Goal: Information Seeking & Learning: Learn about a topic

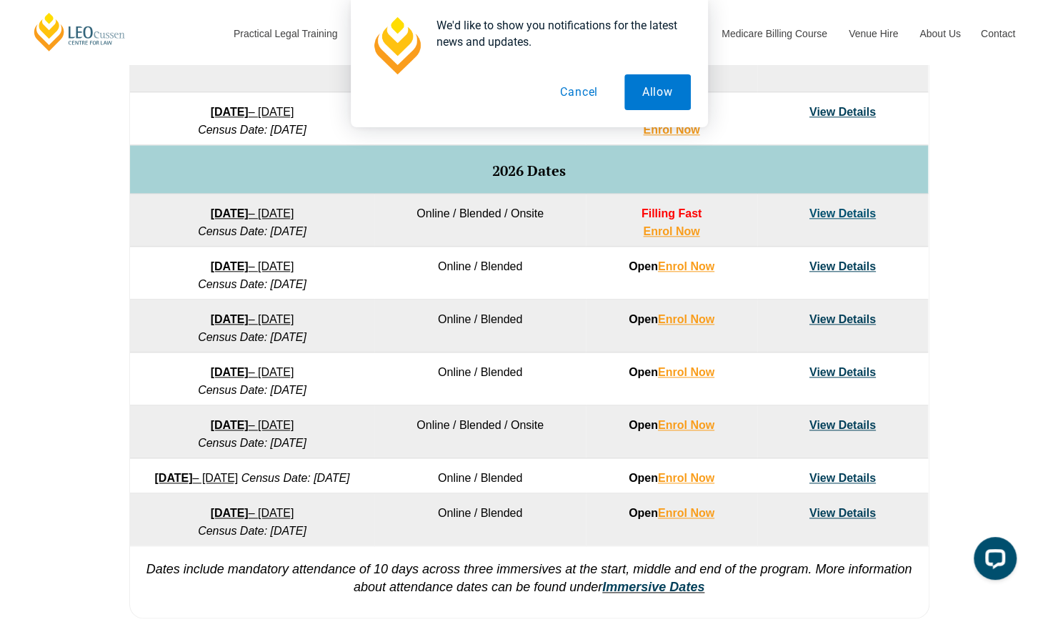
scroll to position [929, 0]
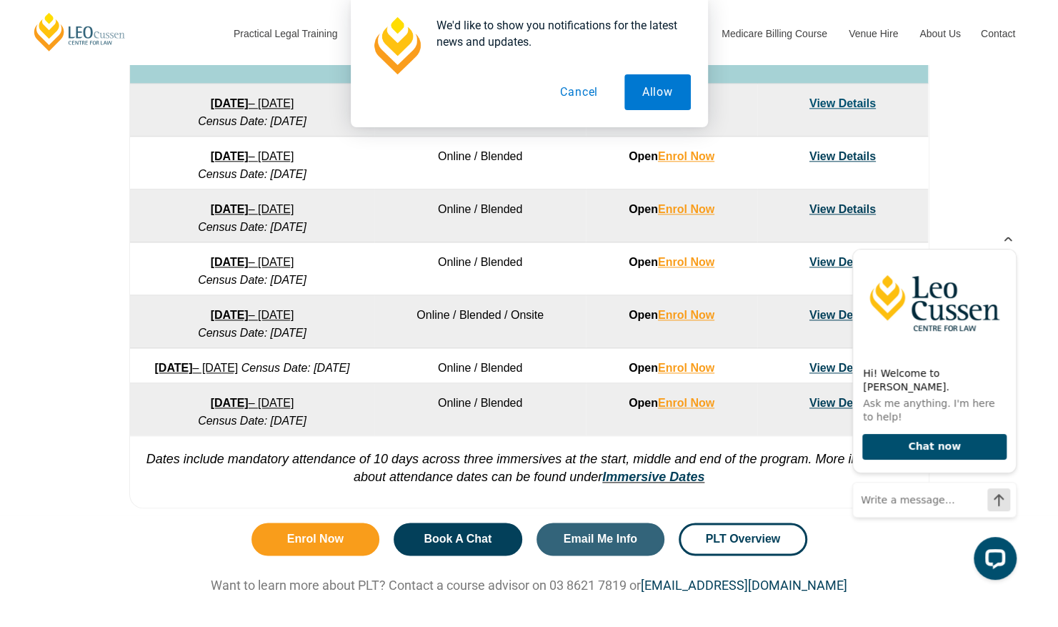
click at [1006, 246] on icon "Hide greeting" at bounding box center [1008, 237] width 17 height 17
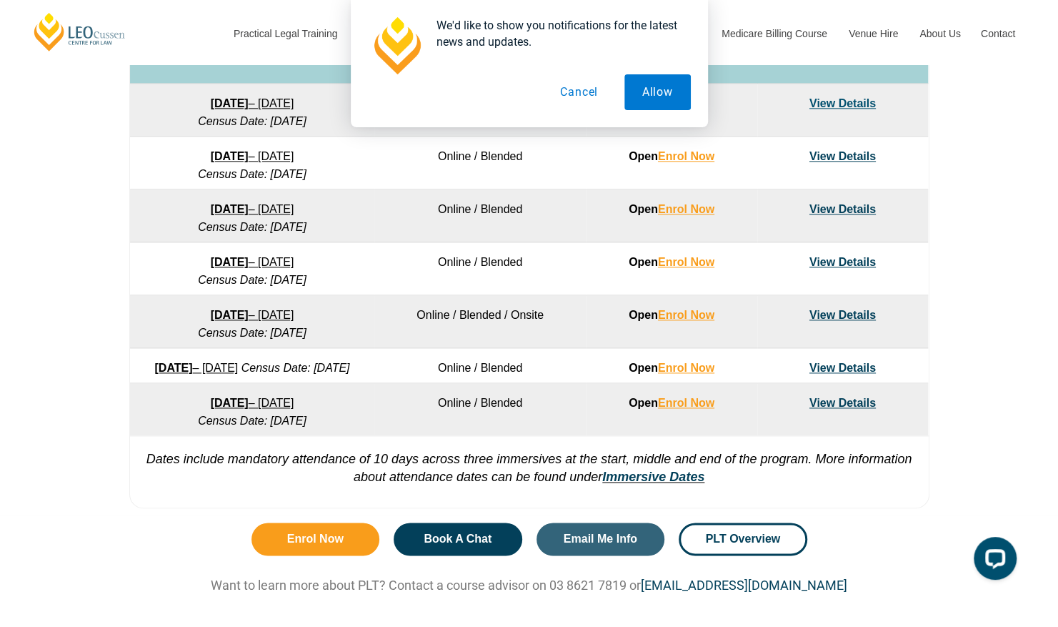
click at [588, 99] on button "Cancel" at bounding box center [579, 92] width 74 height 36
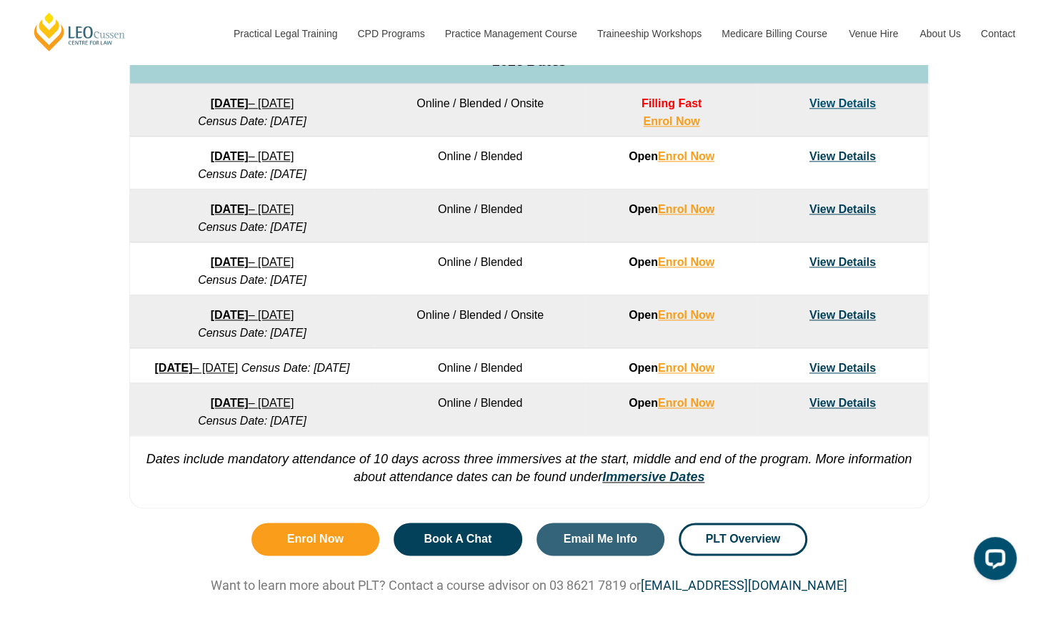
click at [832, 409] on link "View Details" at bounding box center [843, 403] width 66 height 12
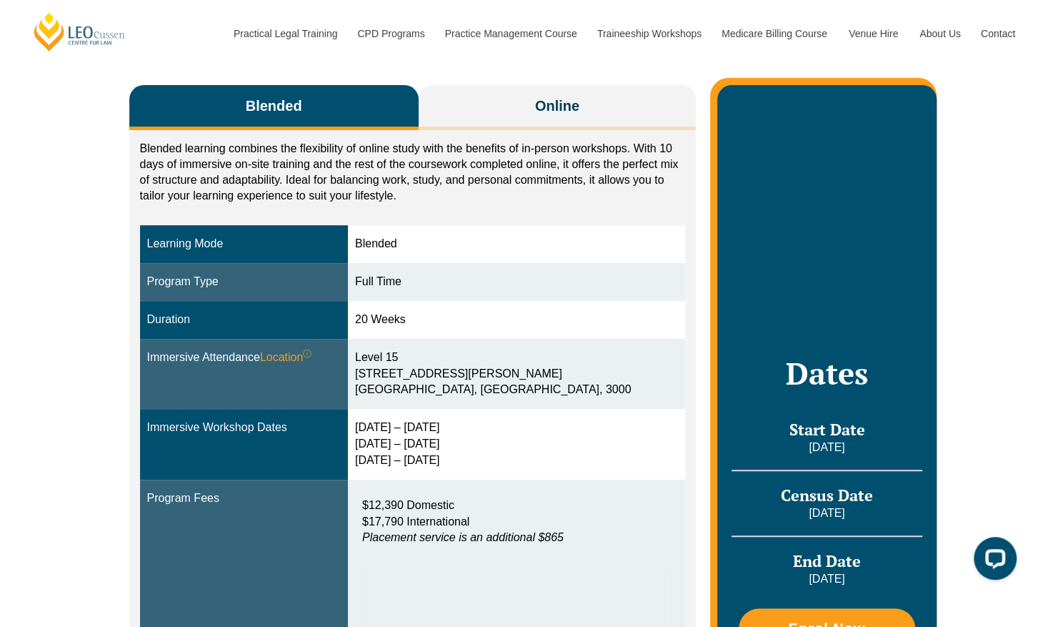
scroll to position [214, 0]
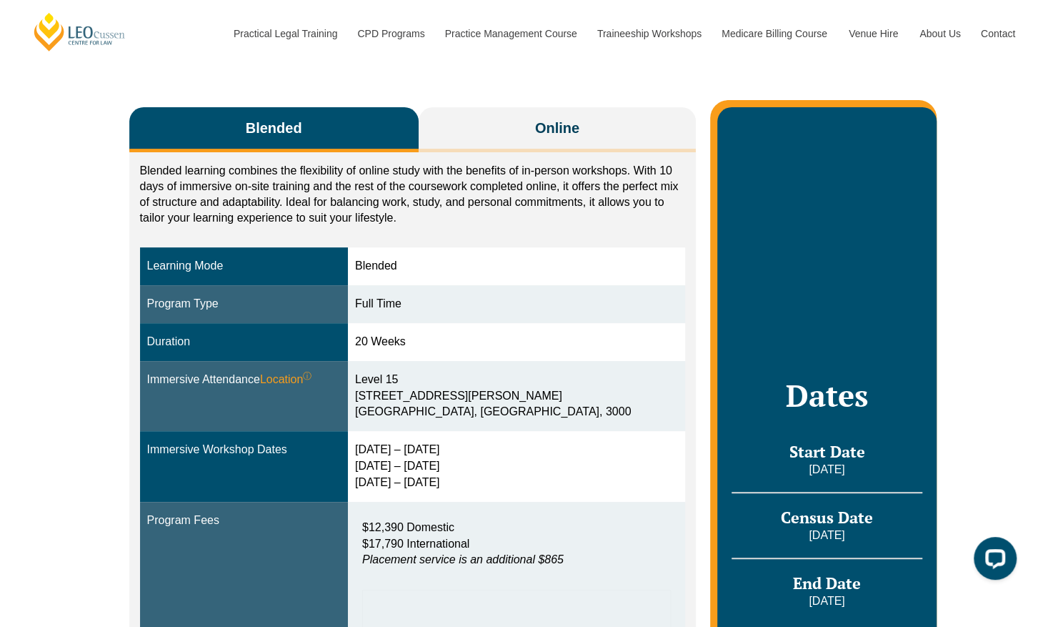
drag, startPoint x: 373, startPoint y: 449, endPoint x: 469, endPoint y: 449, distance: 95.8
click at [469, 449] on div "14 – 17 Dec 2026 9 – 11 Mar 2027 27 – 29 Apr 2027" at bounding box center [516, 466] width 323 height 49
drag, startPoint x: 469, startPoint y: 449, endPoint x: 457, endPoint y: 465, distance: 19.9
click at [457, 465] on td "14 – 17 Dec 2026 9 – 11 Mar 2027 27 – 29 Apr 2027" at bounding box center [516, 466] width 337 height 71
drag, startPoint x: 457, startPoint y: 465, endPoint x: 382, endPoint y: 482, distance: 77.0
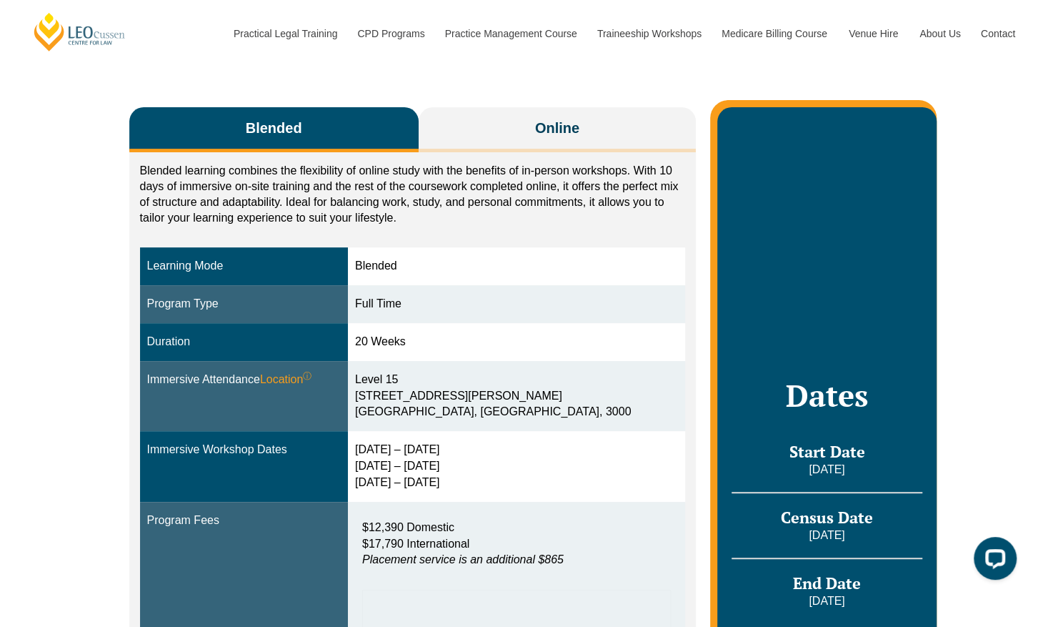
click at [382, 482] on div "14 – 17 Dec 2026 9 – 11 Mar 2027 27 – 29 Apr 2027" at bounding box center [516, 466] width 323 height 49
drag, startPoint x: 364, startPoint y: 484, endPoint x: 469, endPoint y: 483, distance: 104.3
click at [469, 483] on td "14 – 17 Dec 2026 9 – 11 Mar 2027 27 – 29 Apr 2027" at bounding box center [516, 466] width 337 height 71
drag, startPoint x: 469, startPoint y: 483, endPoint x: 510, endPoint y: 503, distance: 45.4
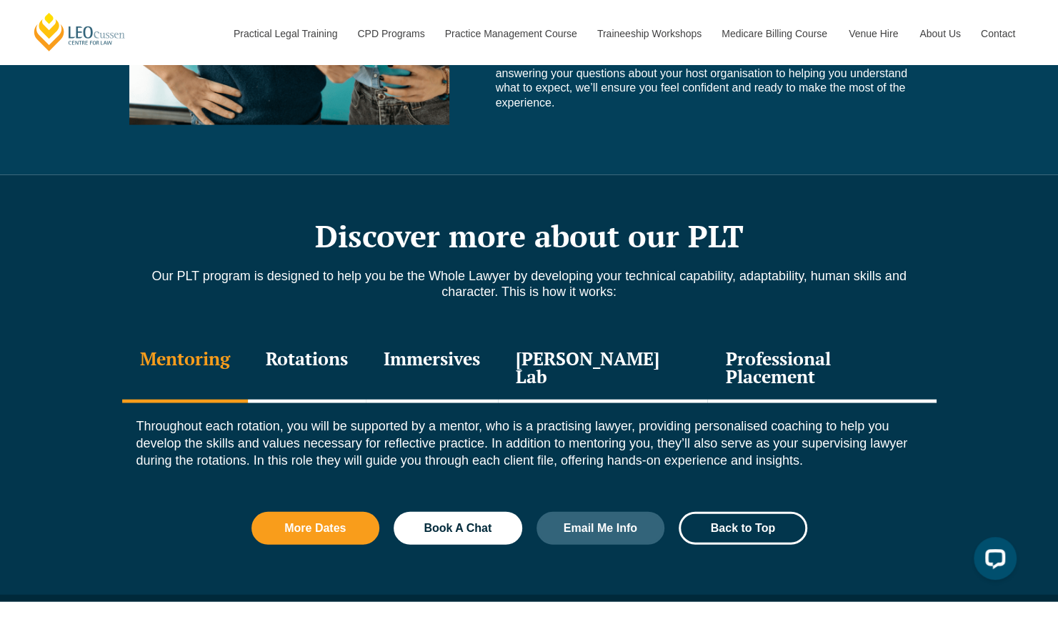
scroll to position [1787, 0]
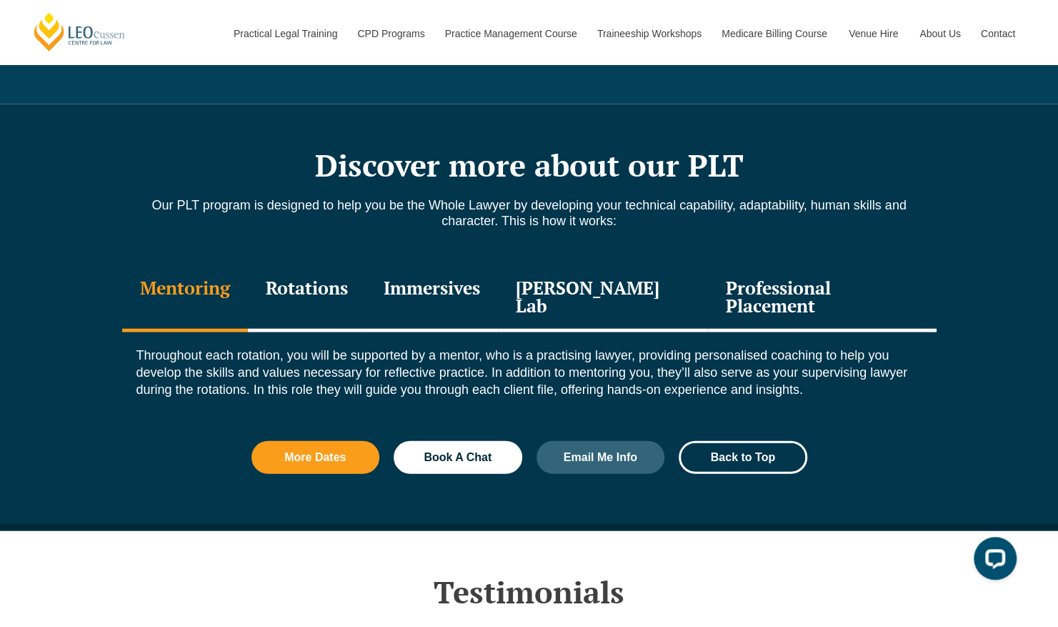
click at [326, 264] on div "Rotations" at bounding box center [307, 298] width 118 height 68
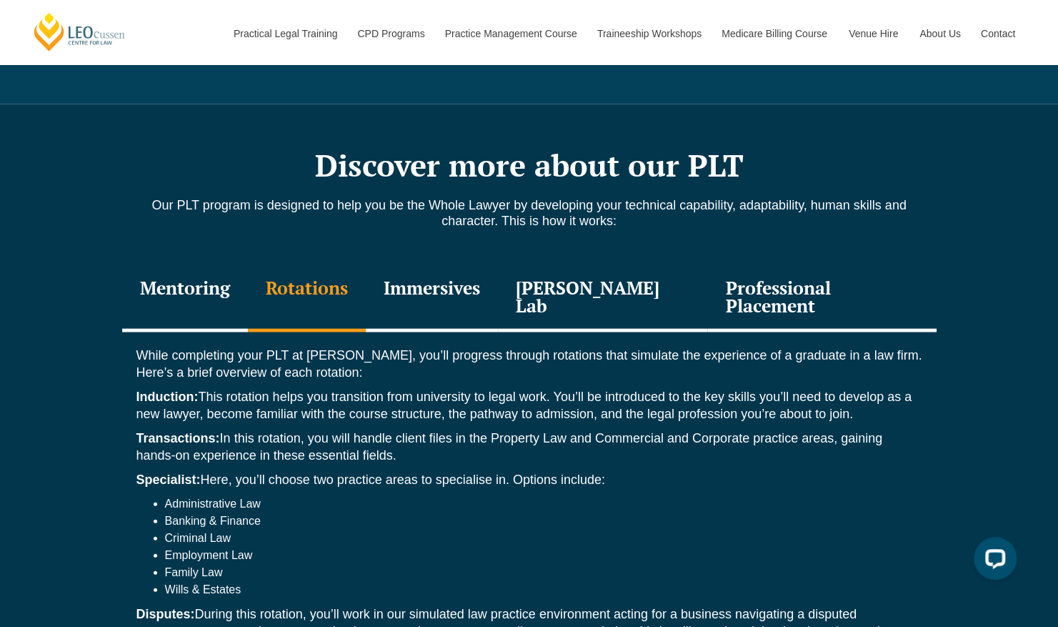
click at [457, 264] on div "Immersives" at bounding box center [432, 298] width 132 height 68
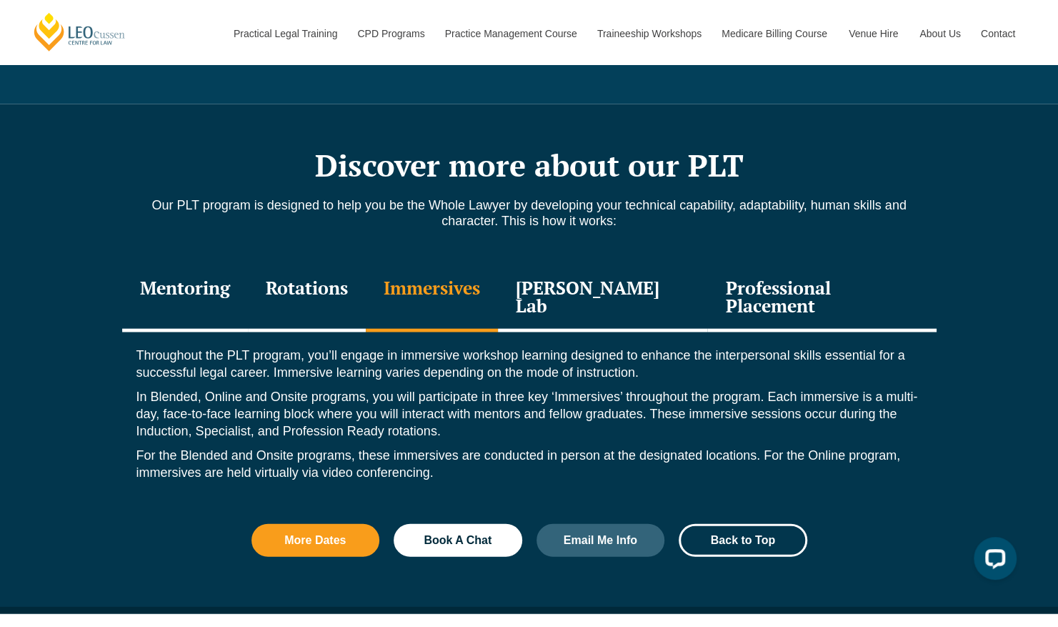
click at [328, 264] on div "Rotations" at bounding box center [307, 298] width 118 height 68
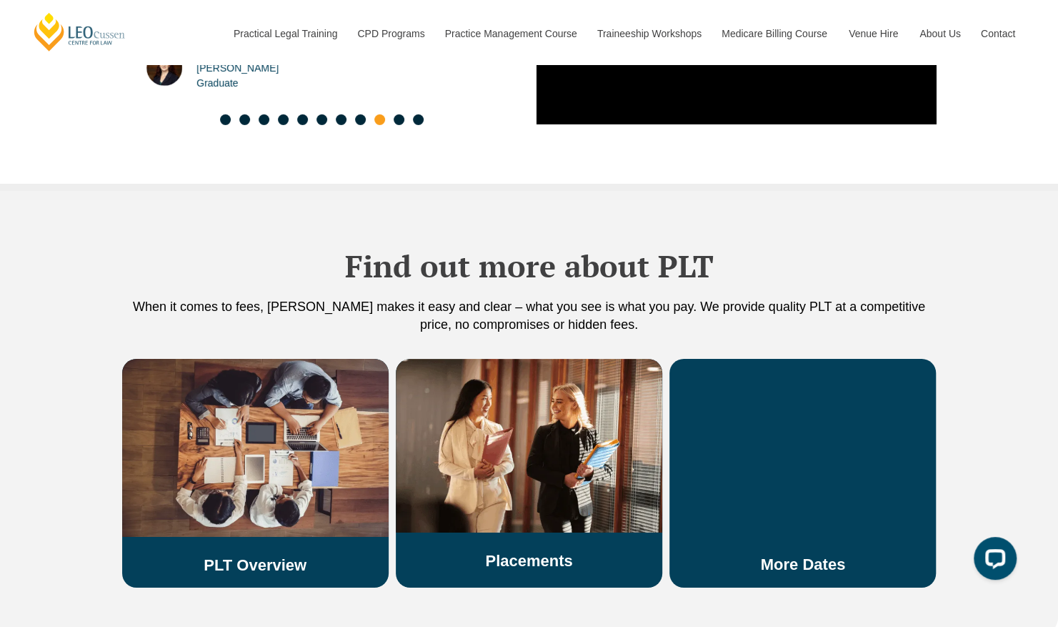
scroll to position [2859, 0]
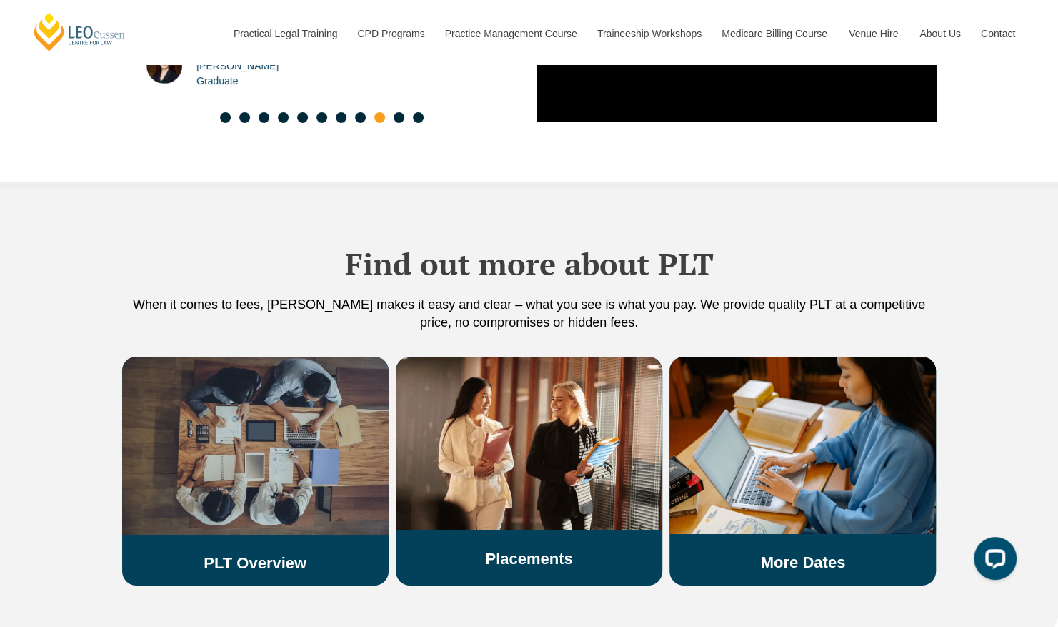
click at [278, 429] on img at bounding box center [255, 446] width 267 height 178
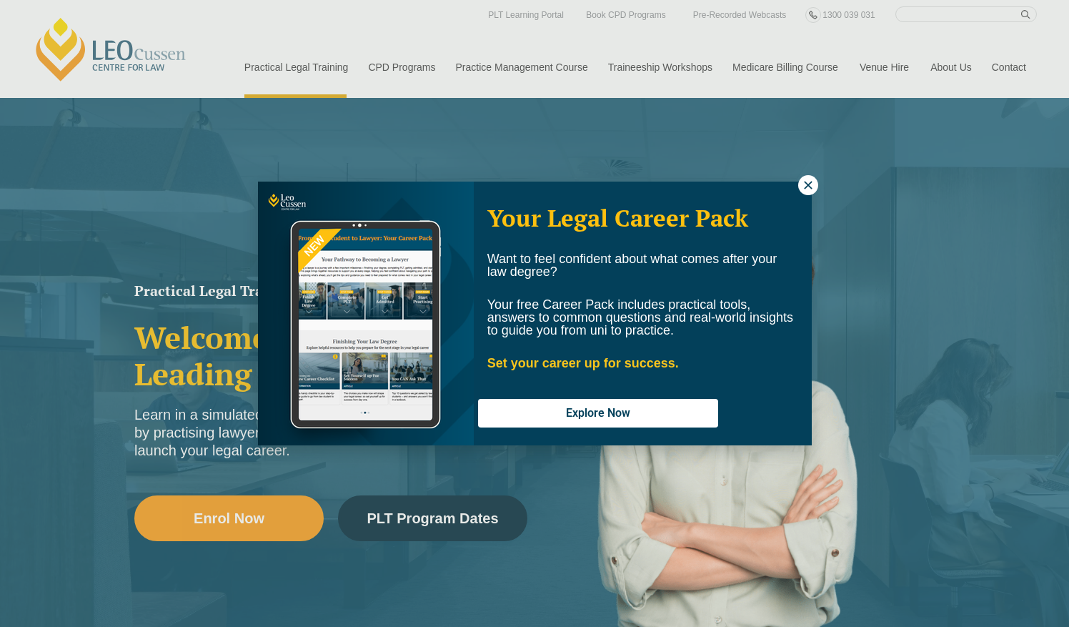
click at [798, 189] on div "Your Legal Career Pack Want to feel confident about what comes after your law d…" at bounding box center [643, 313] width 338 height 262
drag, startPoint x: 812, startPoint y: 183, endPoint x: 766, endPoint y: 214, distance: 55.5
click at [811, 184] on icon at bounding box center [808, 185] width 13 height 13
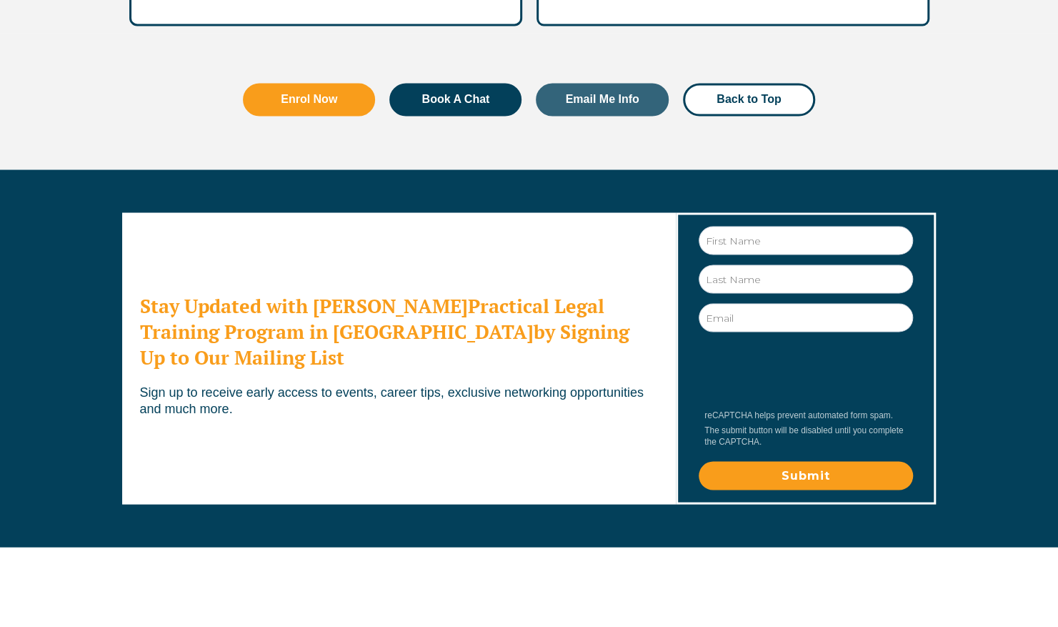
scroll to position [4568, 0]
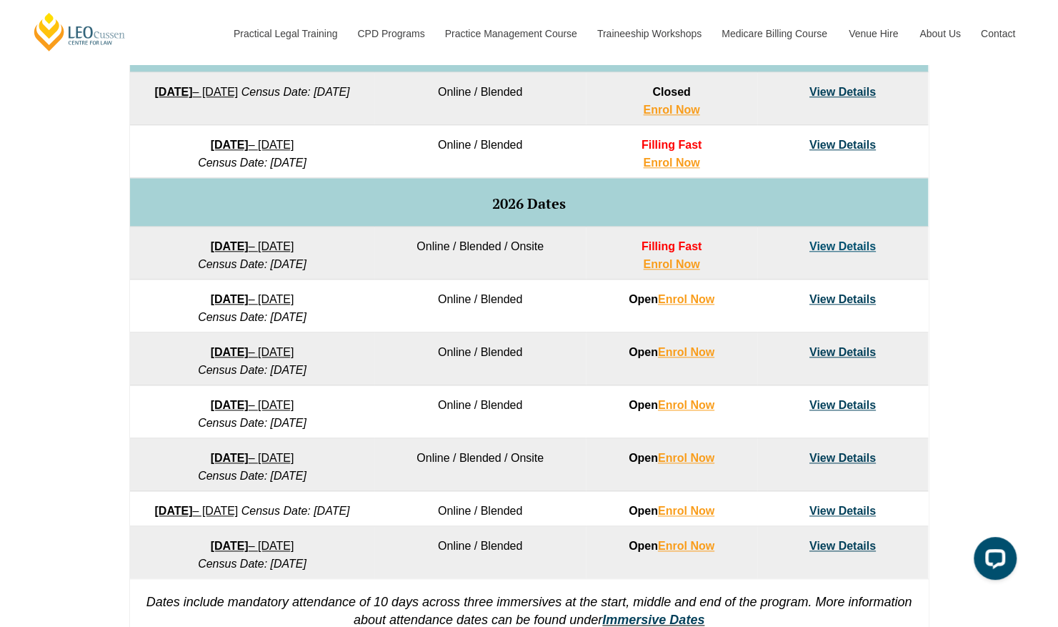
scroll to position [835, 0]
